Goal: Task Accomplishment & Management: Complete application form

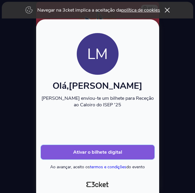
click at [114, 152] on b "Ativar o bilhete digital" at bounding box center [97, 152] width 49 height 7
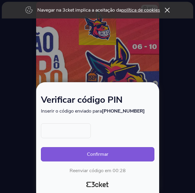
click at [62, 136] on input "text" at bounding box center [66, 131] width 50 height 15
type input "9847"
click at [97, 155] on button "Confirmar" at bounding box center [97, 154] width 113 height 14
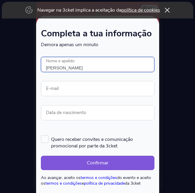
type input "[PERSON_NAME]"
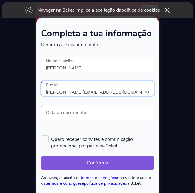
type input "[PERSON_NAME][EMAIL_ADDRESS][DOMAIN_NAME]"
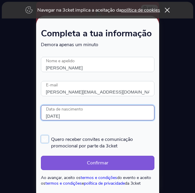
type input "[DATE]"
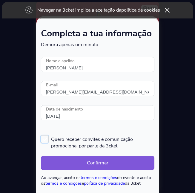
click at [52, 141] on span "Quero receber convites e comunicação promocional por parte da 3cket" at bounding box center [102, 142] width 103 height 14
click at [41, 135] on input "Quero receber convites e comunicação promocional por parte da 3cket" at bounding box center [41, 135] width 1 height 1
click at [40, 141] on div "Completa a tua informação Demora apenas um minuto Ocorreu um erro. Tentar mais …" at bounding box center [97, 110] width 118 height 166
click at [44, 140] on label "Quero receber convites e comunicação promocional por parte da 3cket" at bounding box center [97, 142] width 113 height 14
click at [41, 135] on input "Quero receber convites e comunicação promocional por parte da 3cket" at bounding box center [41, 135] width 1 height 1
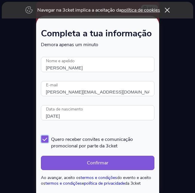
checkbox input "false"
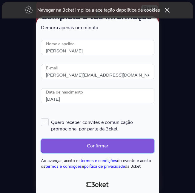
scroll to position [18, 0]
click at [75, 151] on button "Confirmar" at bounding box center [97, 146] width 113 height 14
